Goal: Transaction & Acquisition: Purchase product/service

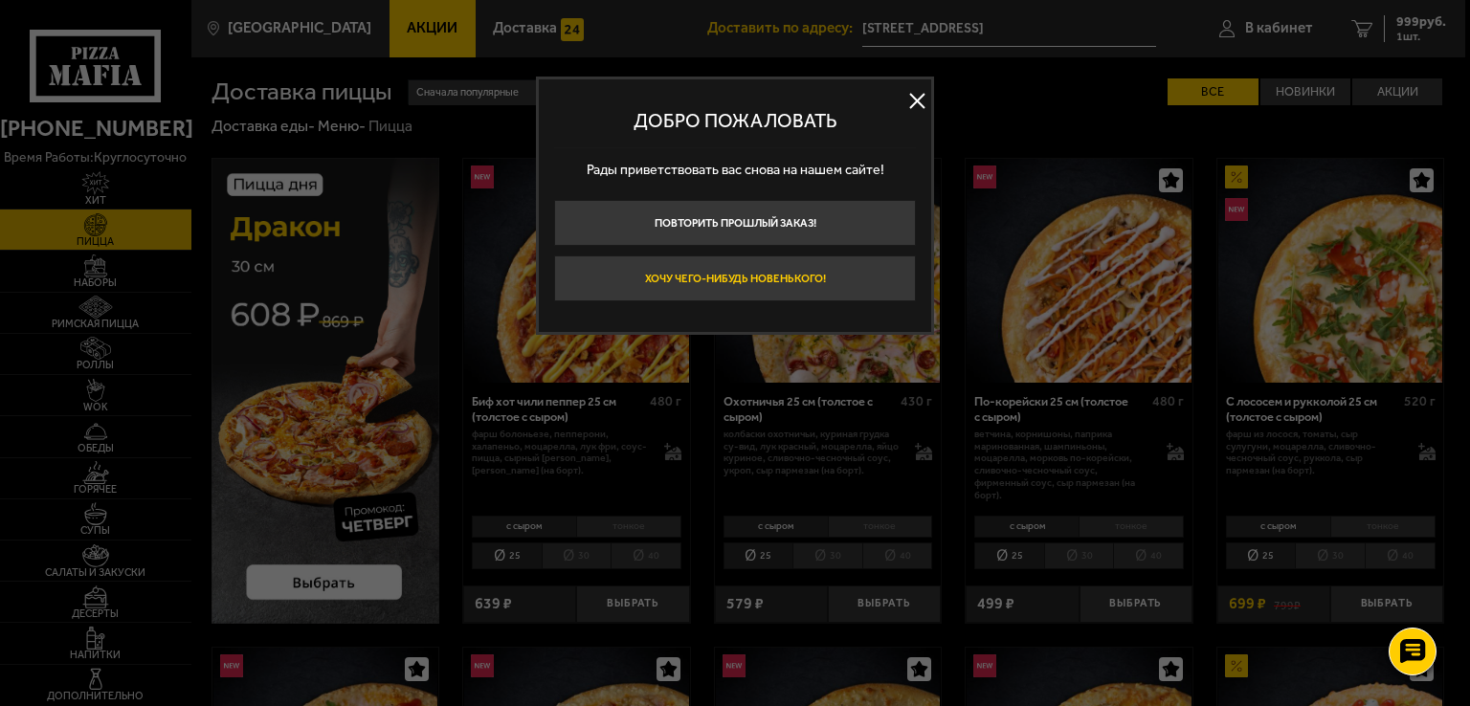
click at [743, 283] on button "Хочу чего-нибудь новенького!" at bounding box center [735, 278] width 362 height 46
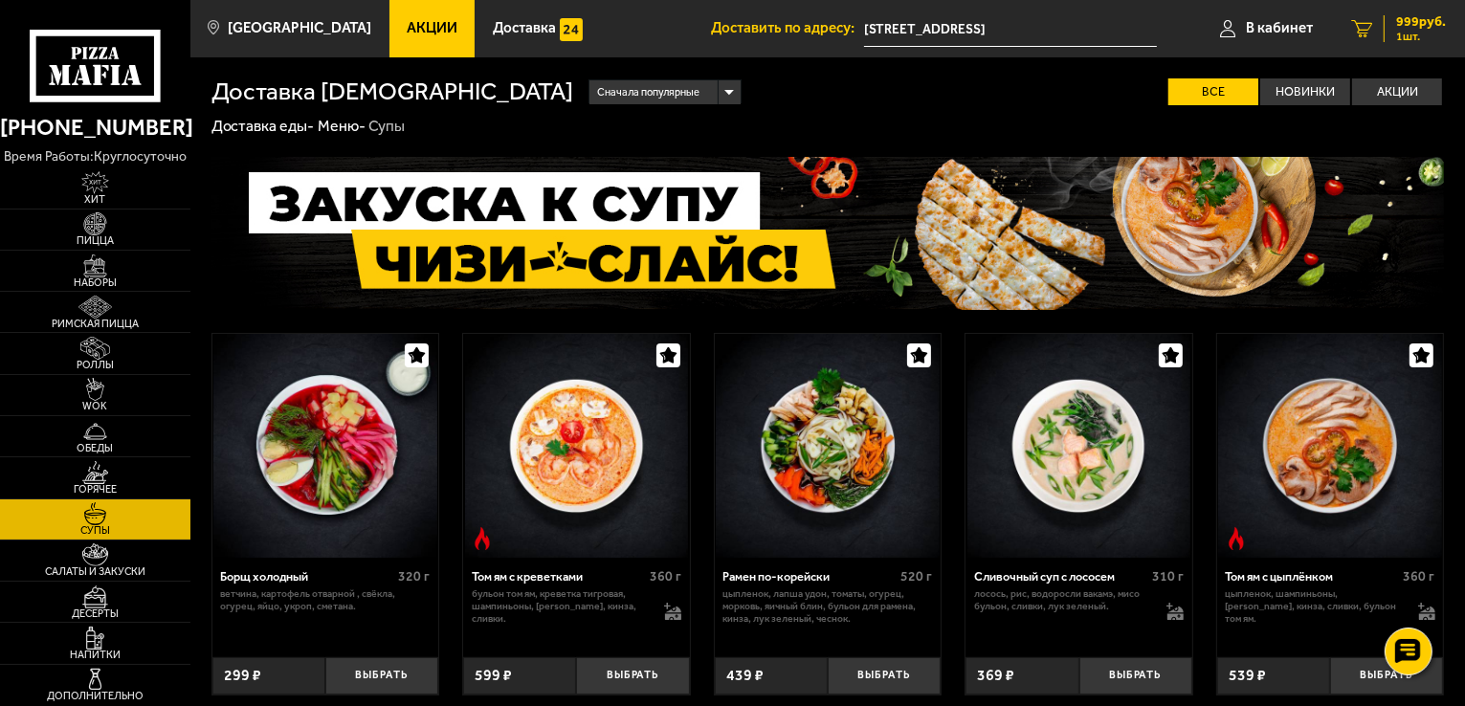
click at [1426, 24] on span "999 руб." at bounding box center [1421, 21] width 50 height 13
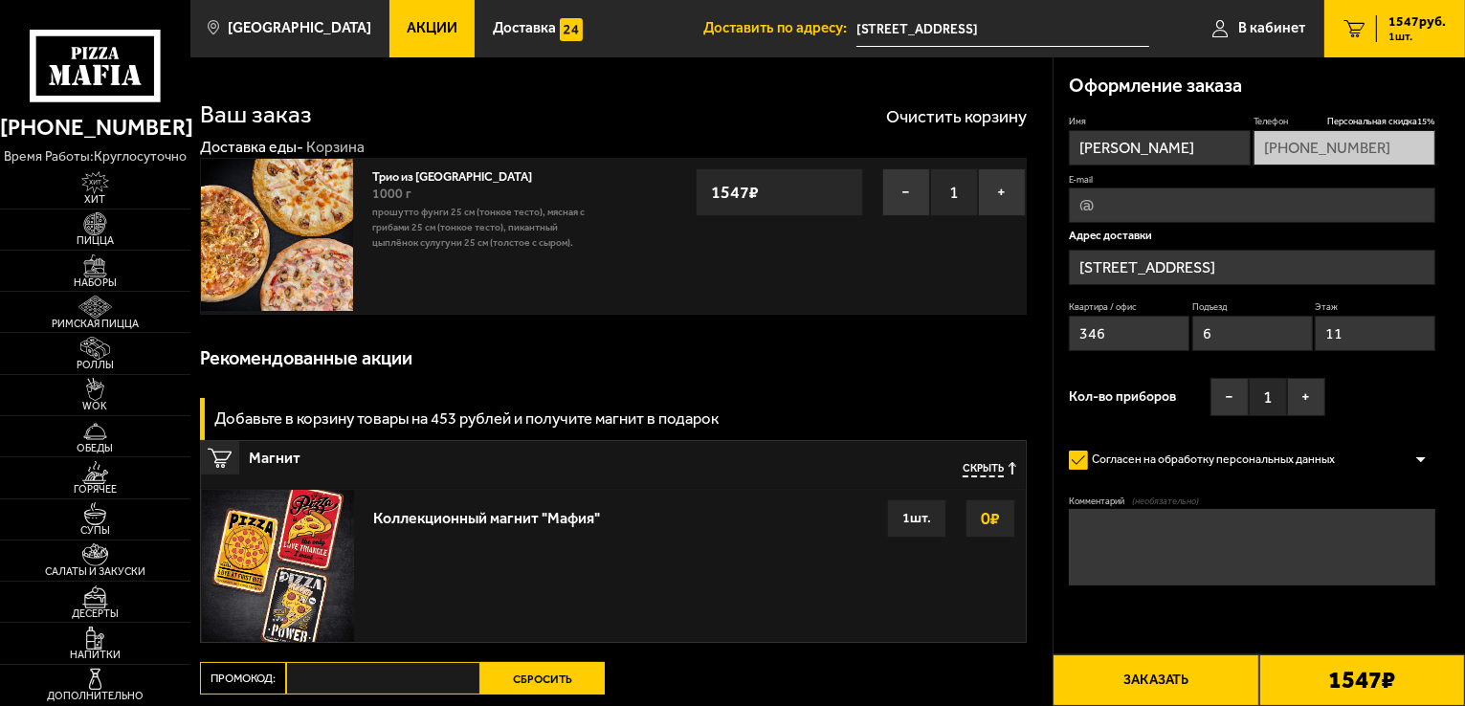
type input "[STREET_ADDRESS]"
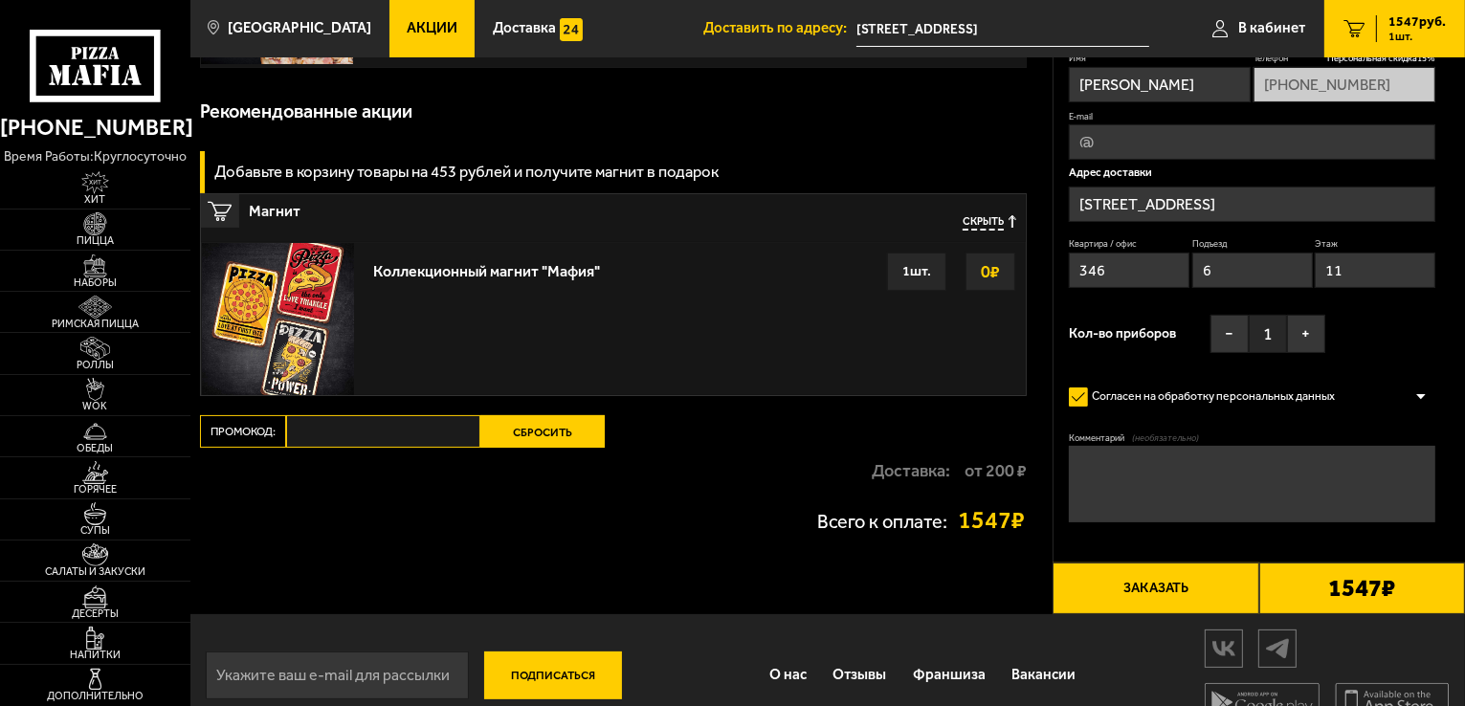
scroll to position [277, 0]
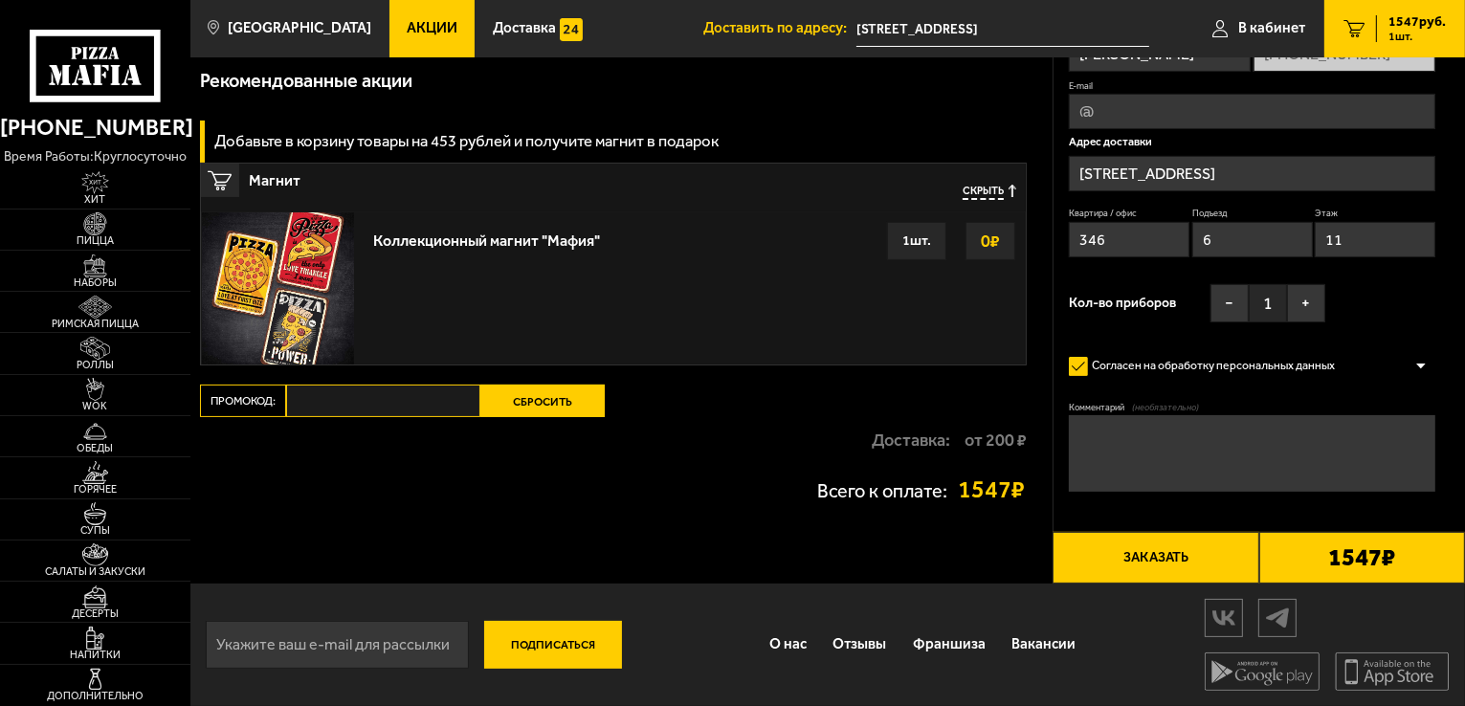
click at [509, 399] on button "Сбросить" at bounding box center [542, 401] width 124 height 33
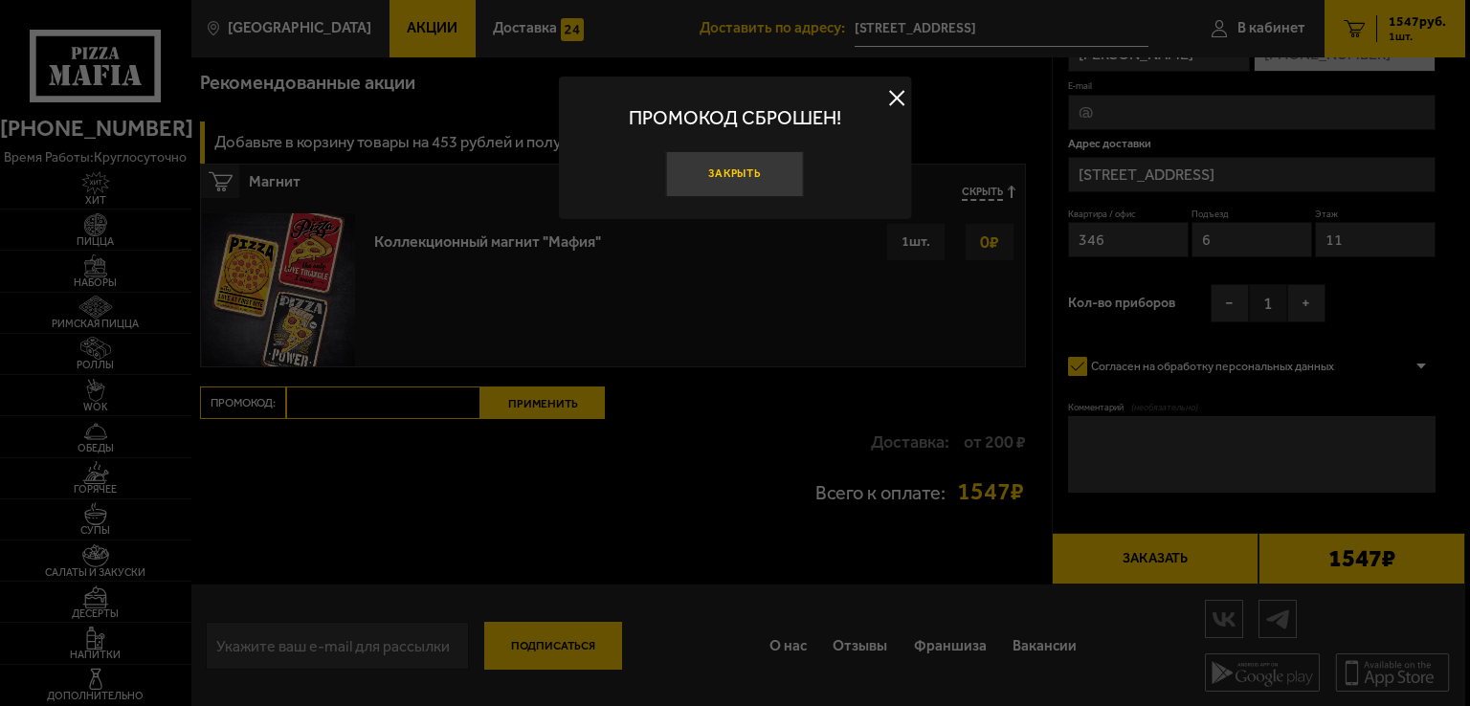
click at [723, 181] on button "Закрыть" at bounding box center [735, 174] width 138 height 46
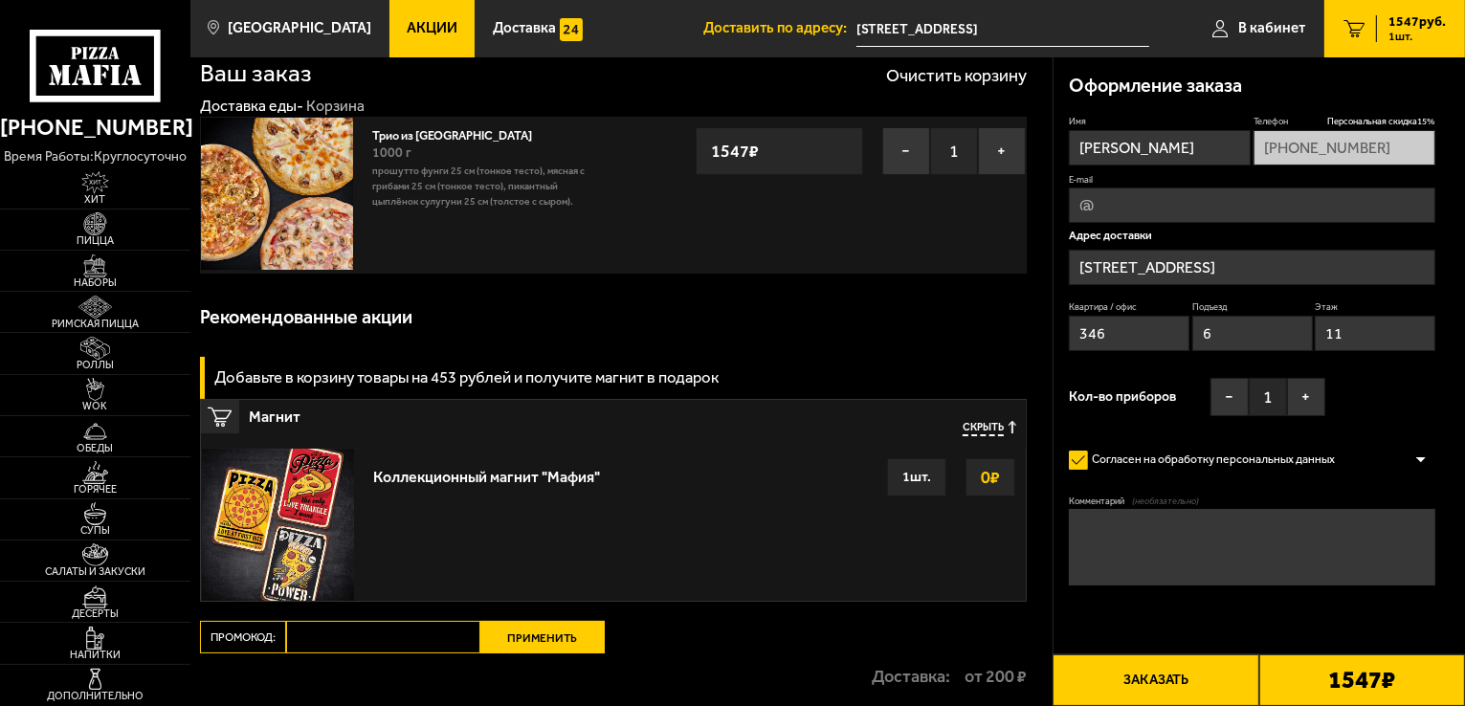
scroll to position [0, 0]
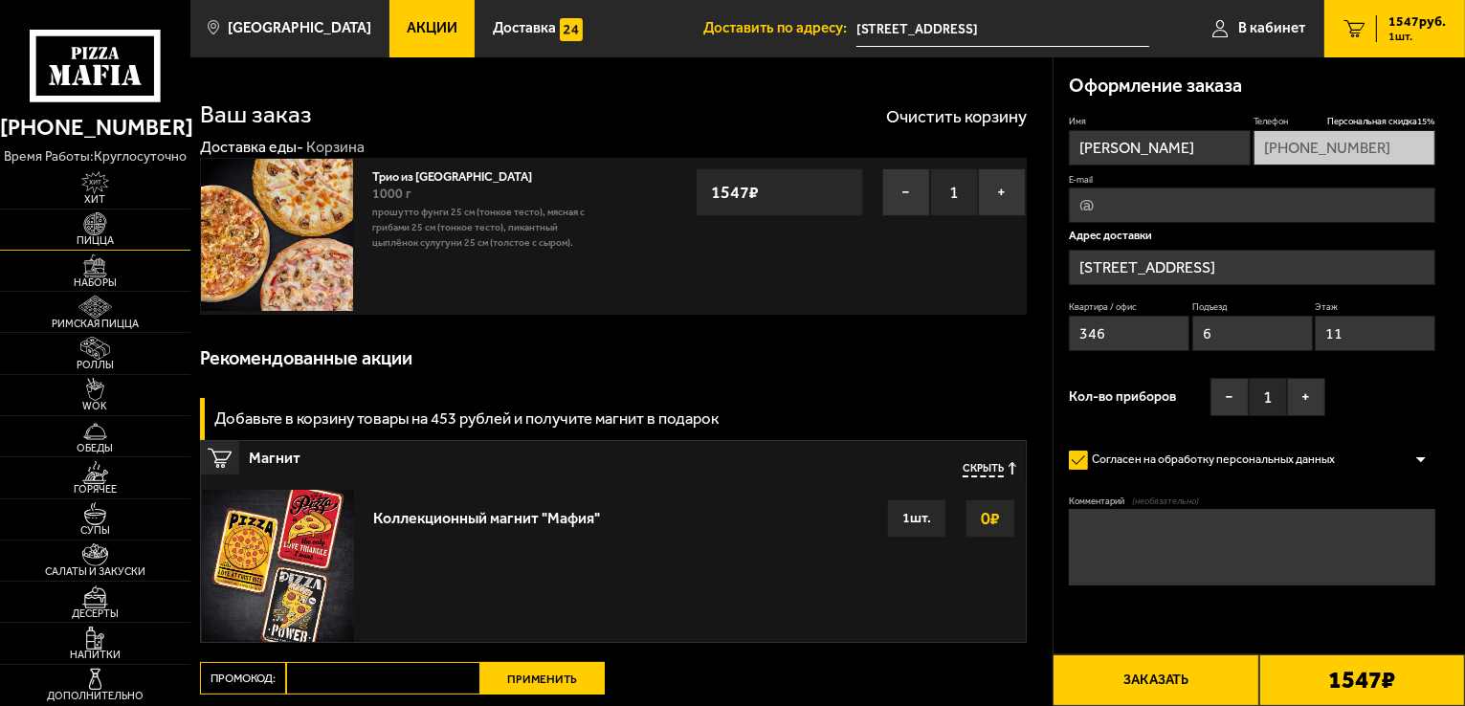
click at [100, 231] on img at bounding box center [95, 223] width 58 height 23
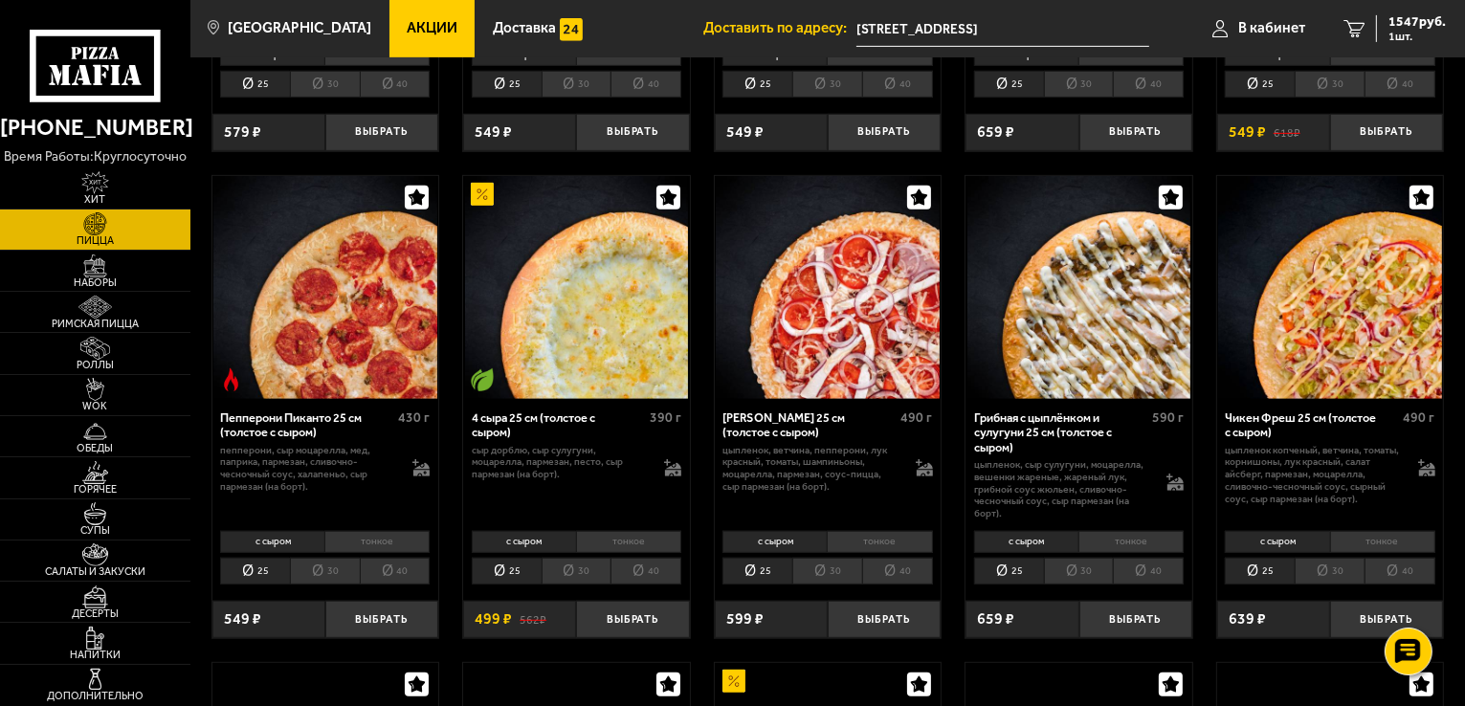
scroll to position [957, 0]
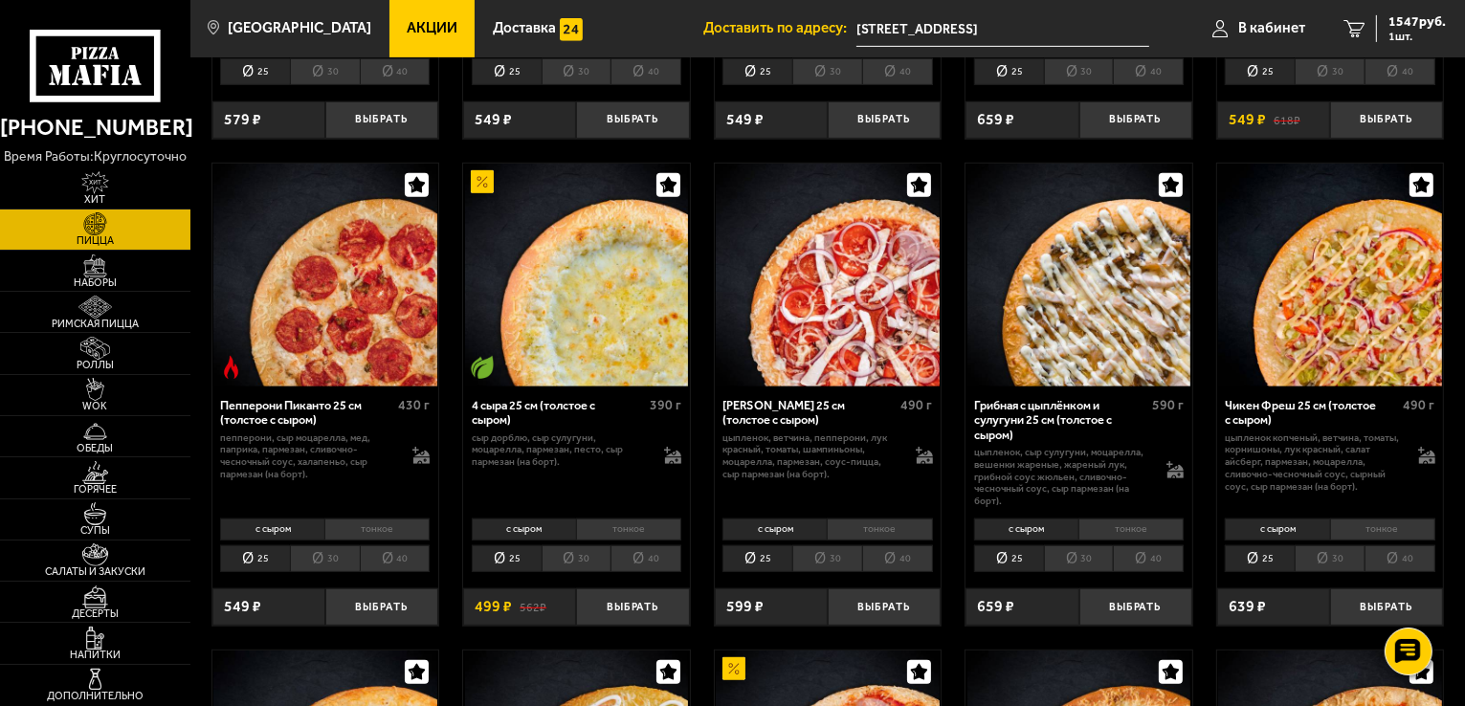
click at [1144, 561] on li "40" at bounding box center [1148, 558] width 71 height 27
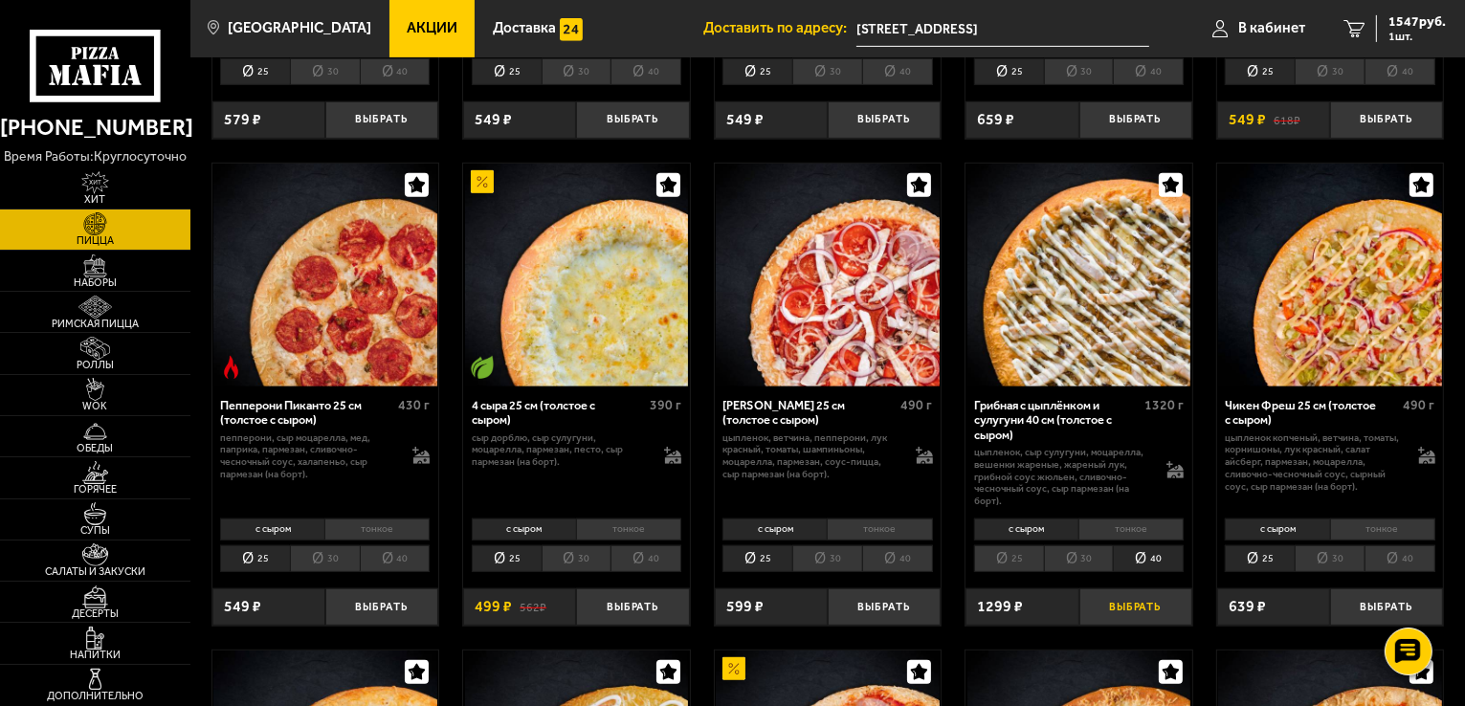
click at [1110, 610] on button "Выбрать" at bounding box center [1135, 606] width 113 height 37
click at [1411, 24] on span "2651 руб." at bounding box center [1416, 21] width 57 height 13
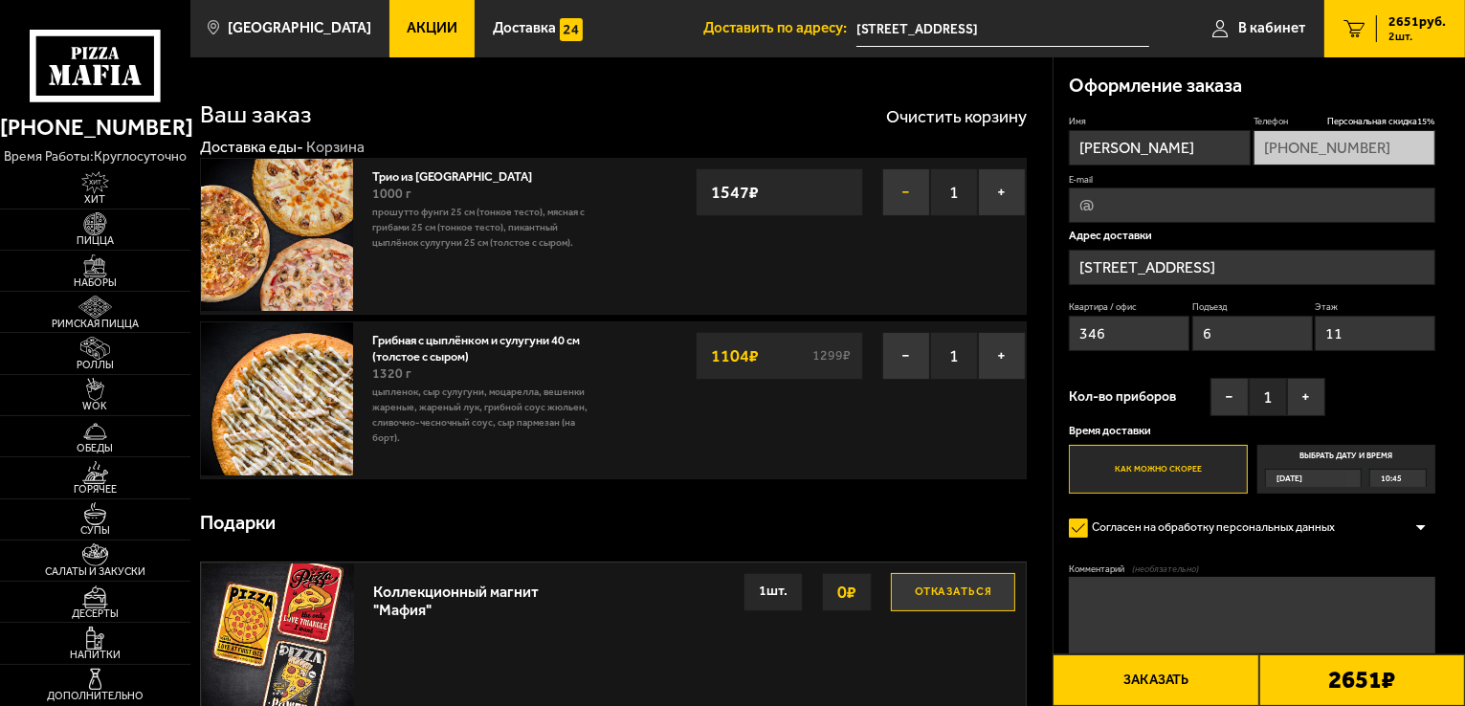
click at [904, 200] on button "−" at bounding box center [906, 192] width 48 height 48
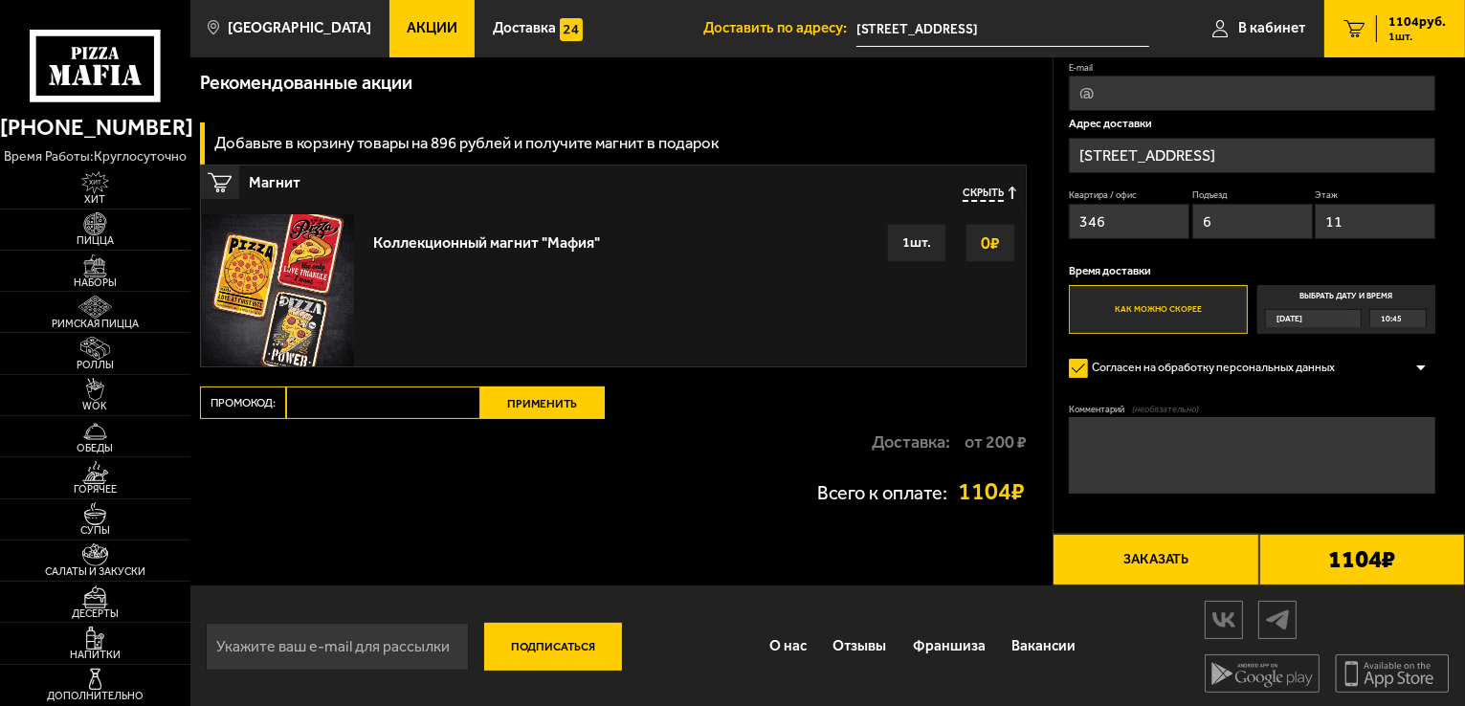
scroll to position [277, 0]
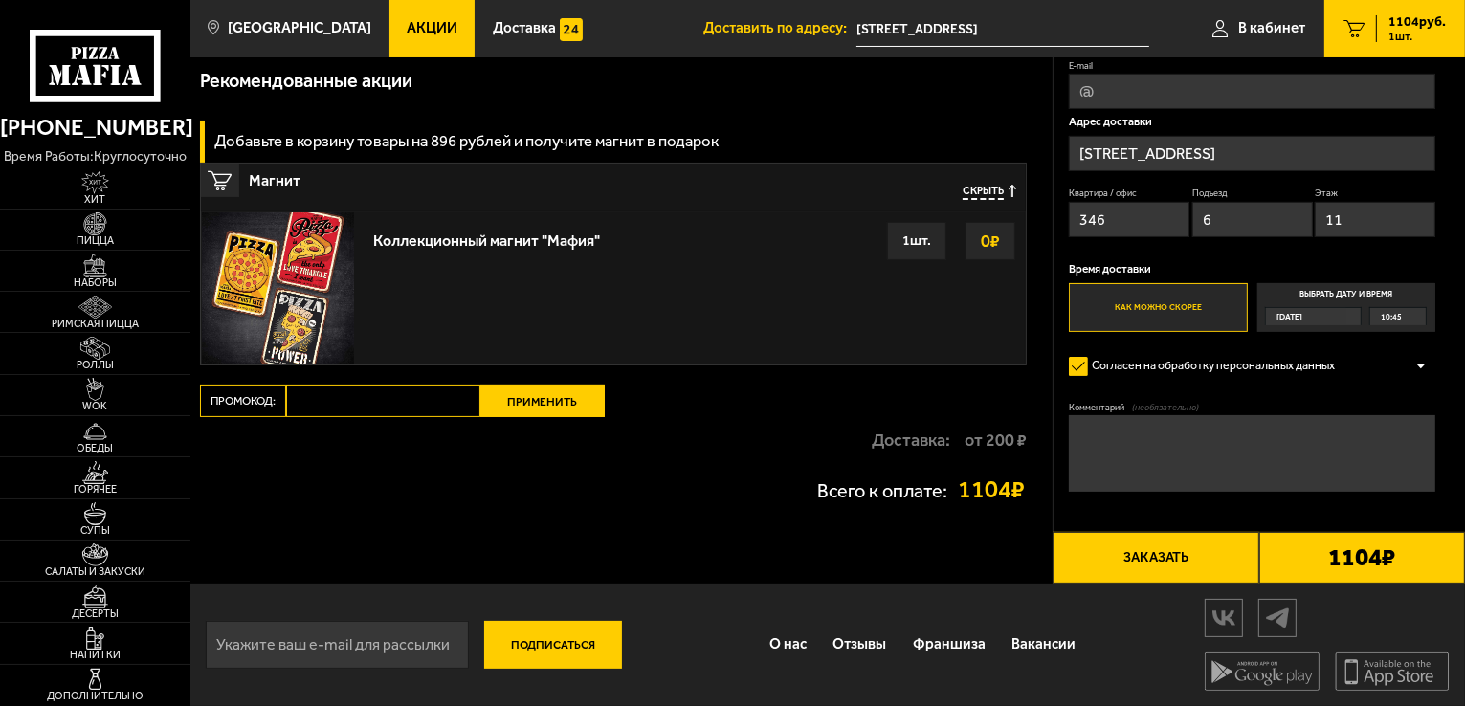
click at [1133, 565] on button "Заказать" at bounding box center [1156, 558] width 206 height 52
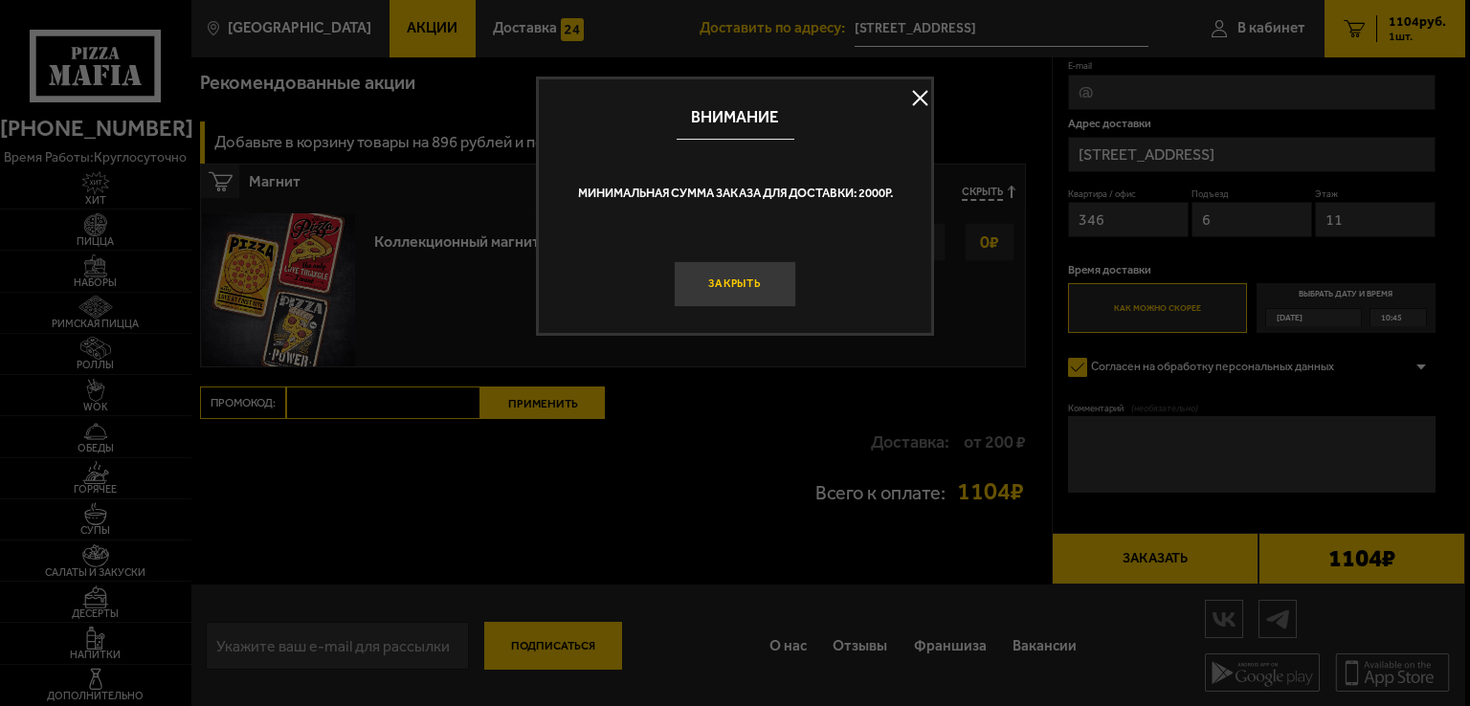
click at [750, 290] on button "Закрыть" at bounding box center [735, 284] width 122 height 46
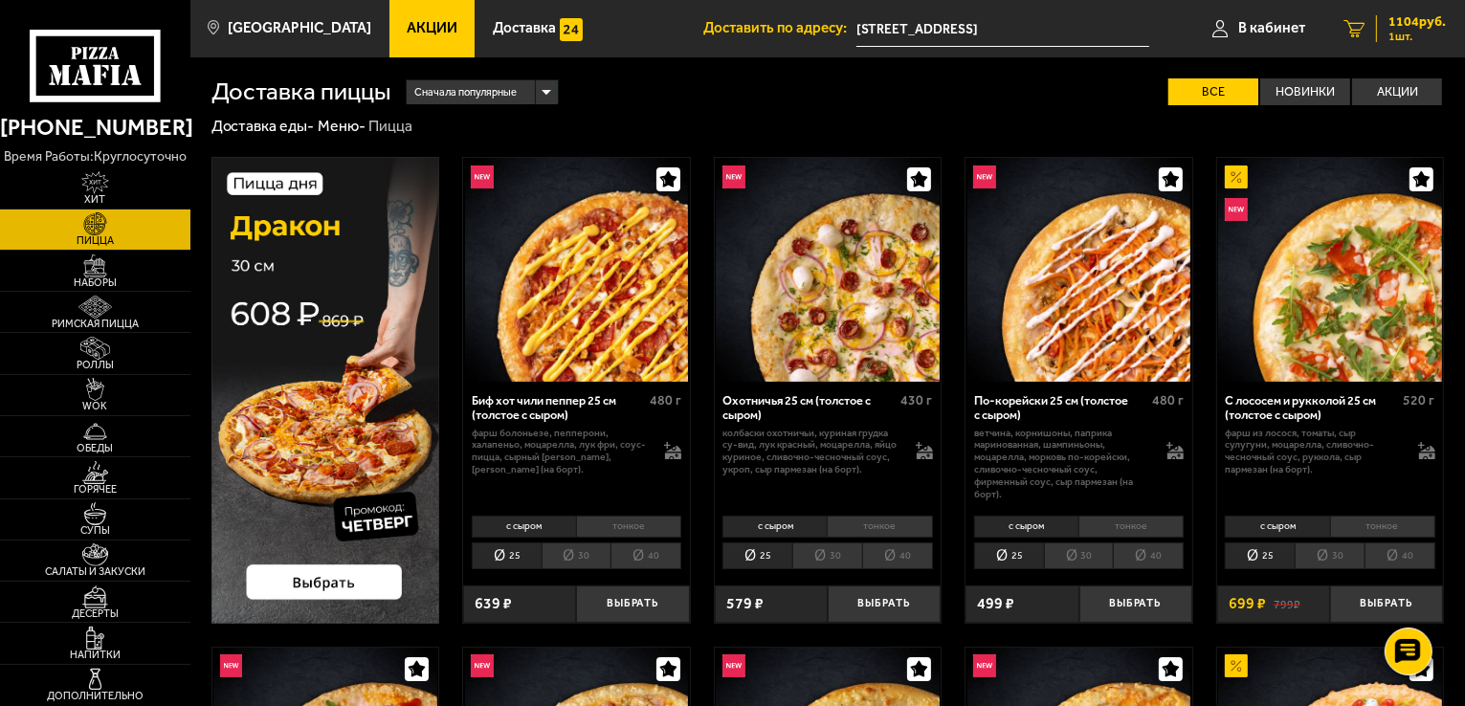
click at [1403, 20] on span "1104 руб." at bounding box center [1416, 21] width 57 height 13
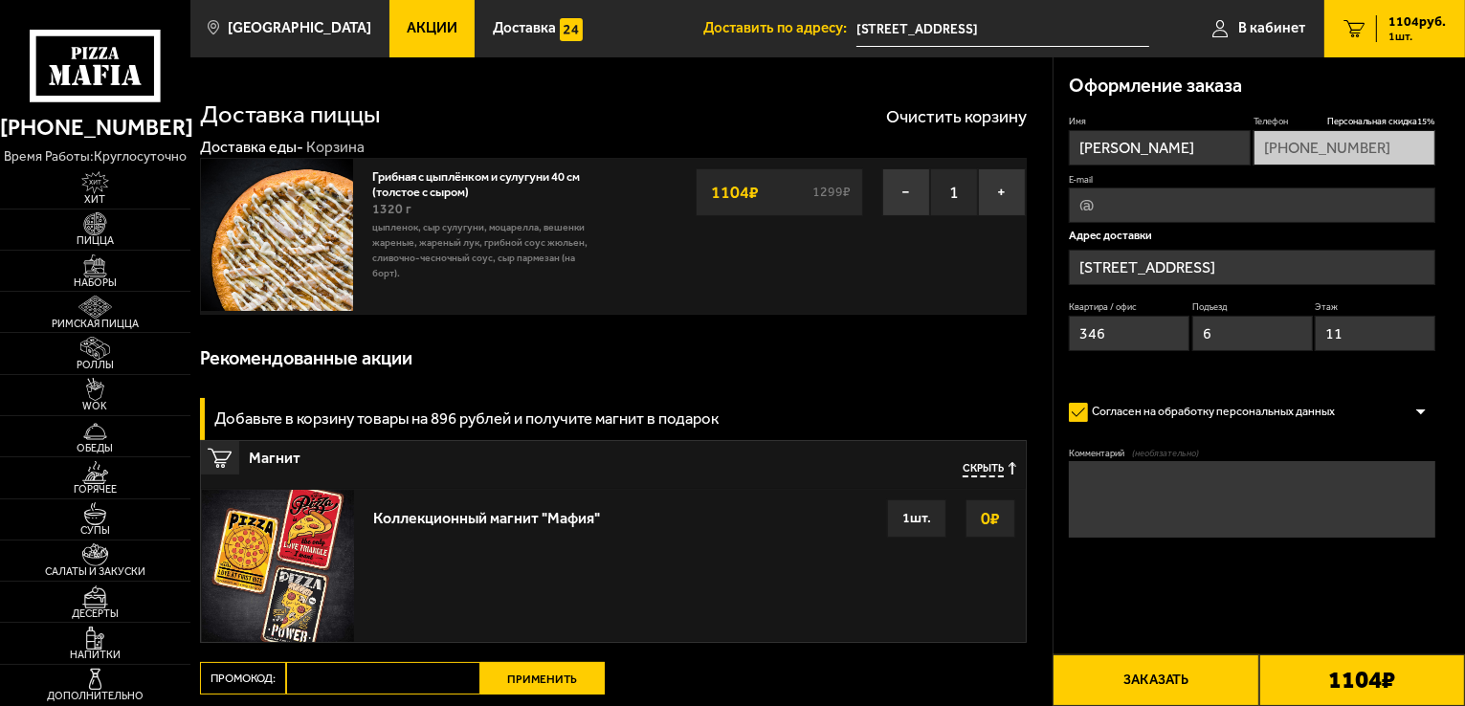
type input "[STREET_ADDRESS]"
click at [904, 200] on button "−" at bounding box center [906, 192] width 48 height 48
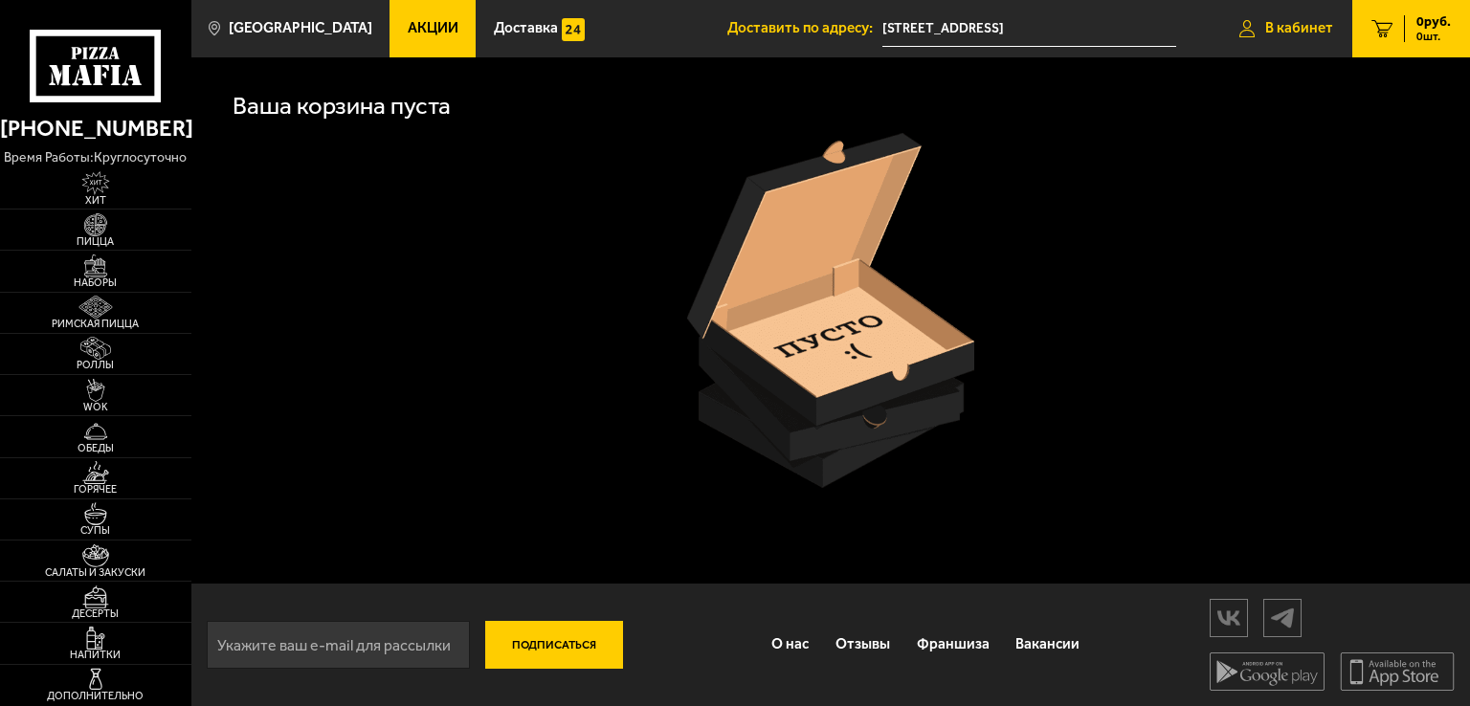
click at [1290, 33] on span "В кабинет" at bounding box center [1299, 28] width 68 height 14
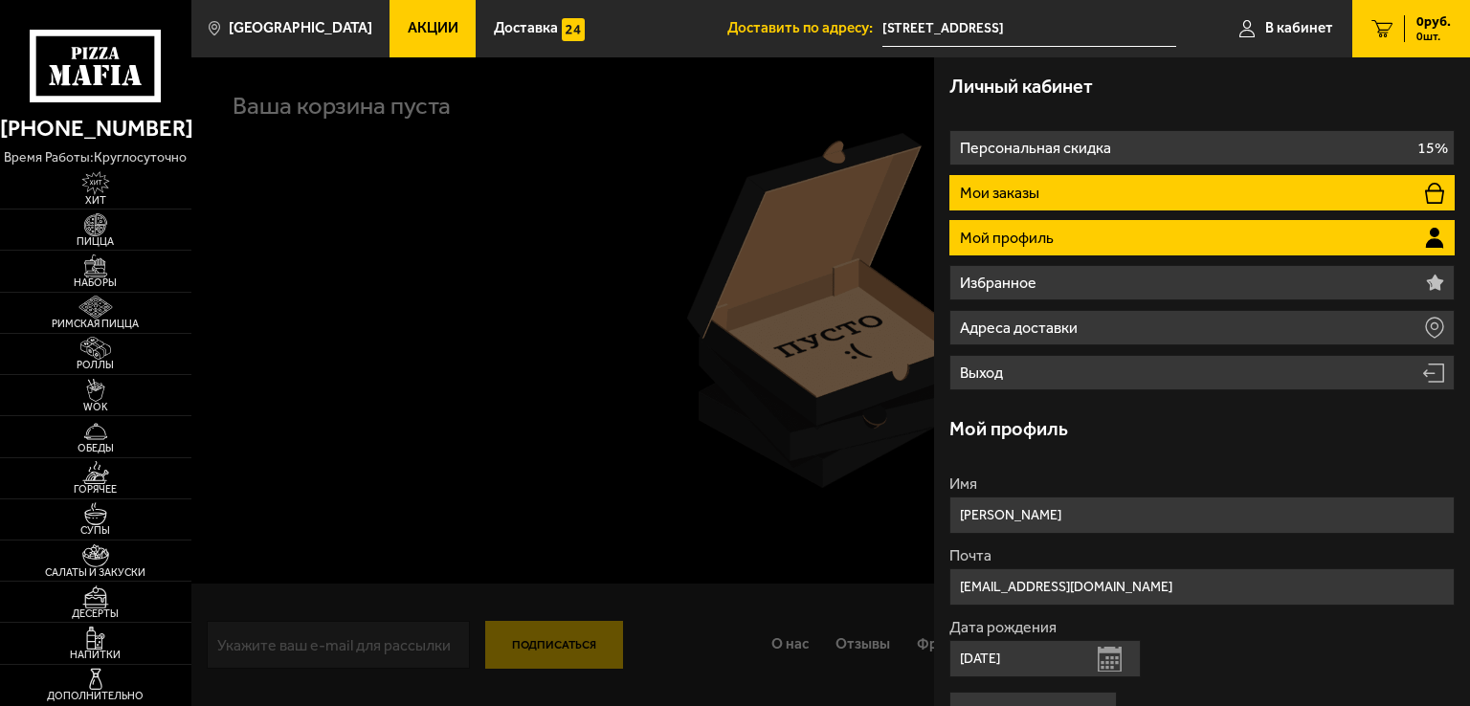
click at [1019, 189] on p "Мои заказы" at bounding box center [1001, 193] width 83 height 15
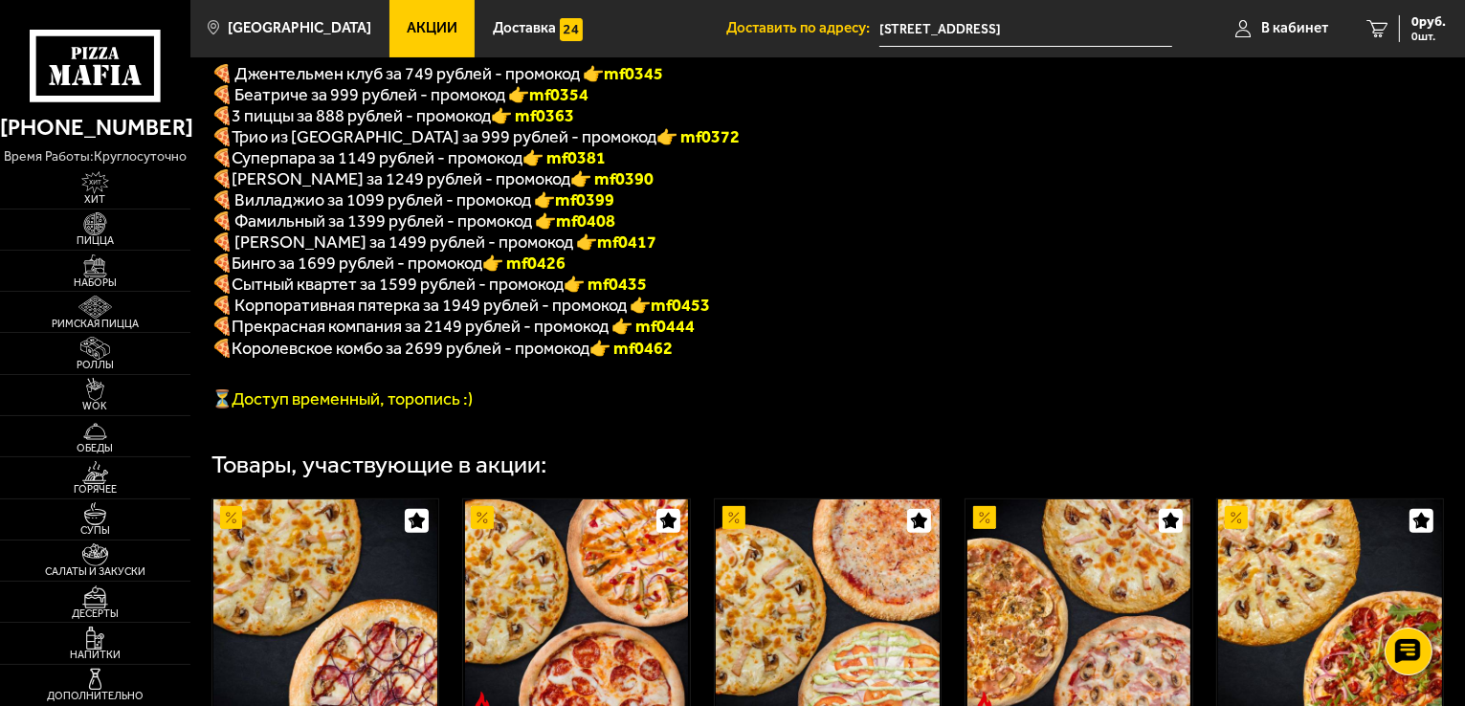
scroll to position [574, 0]
